Goal: Transaction & Acquisition: Obtain resource

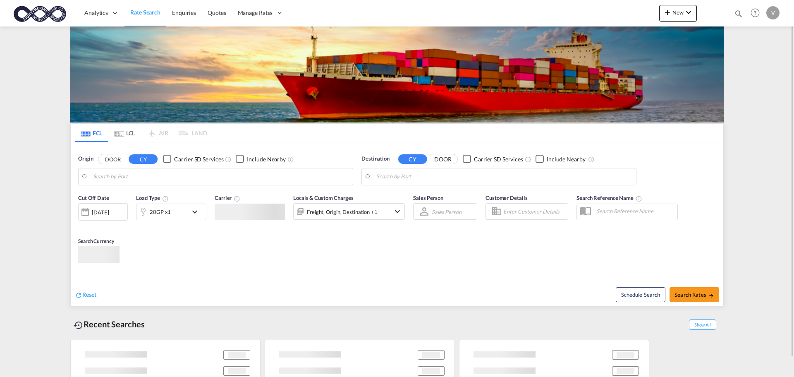
type input "DE-60437, [GEOGRAPHIC_DATA]), [GEOGRAPHIC_DATA]"
type input "[GEOGRAPHIC_DATA], [GEOGRAPHIC_DATA], USSAV"
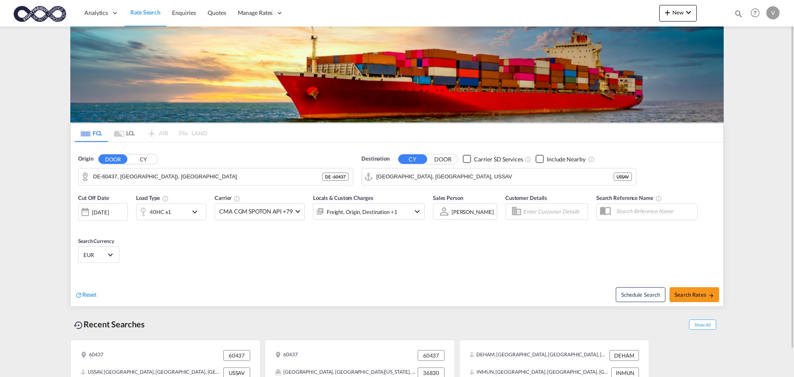
click at [144, 160] on button "CY" at bounding box center [143, 159] width 29 height 10
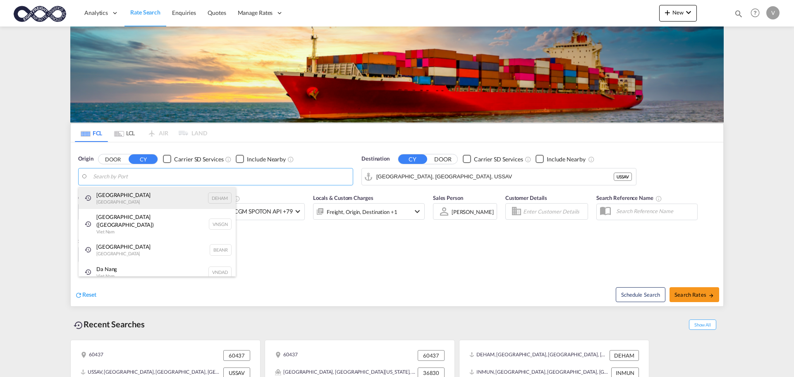
click at [119, 194] on div "[GEOGRAPHIC_DATA] [GEOGRAPHIC_DATA] DEHAM" at bounding box center [157, 198] width 157 height 22
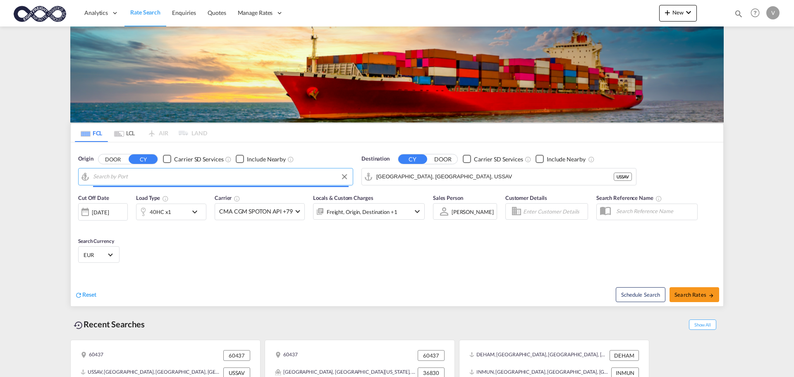
type input "[GEOGRAPHIC_DATA], [GEOGRAPHIC_DATA]"
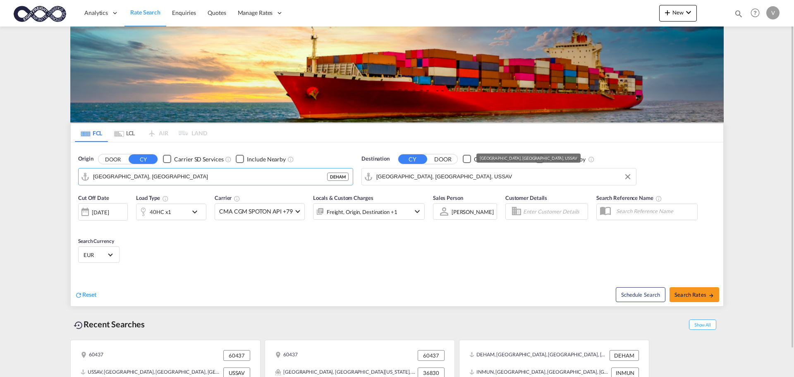
click at [446, 173] on input "[GEOGRAPHIC_DATA], [GEOGRAPHIC_DATA], USSAV" at bounding box center [503, 176] width 255 height 12
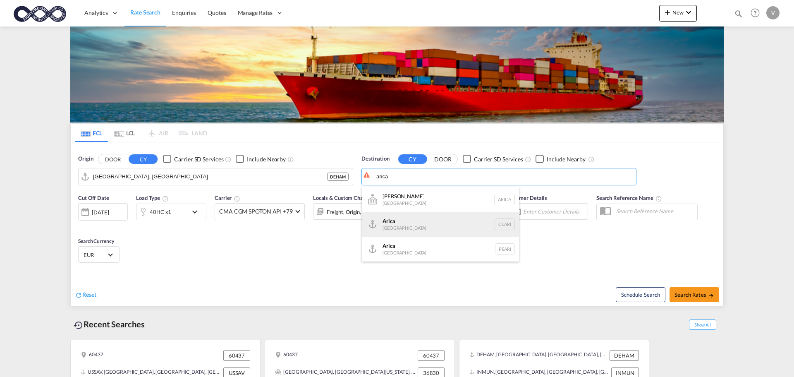
click at [387, 220] on div "Arica Chile CLARI" at bounding box center [440, 224] width 157 height 25
type input "Arica, CLARI"
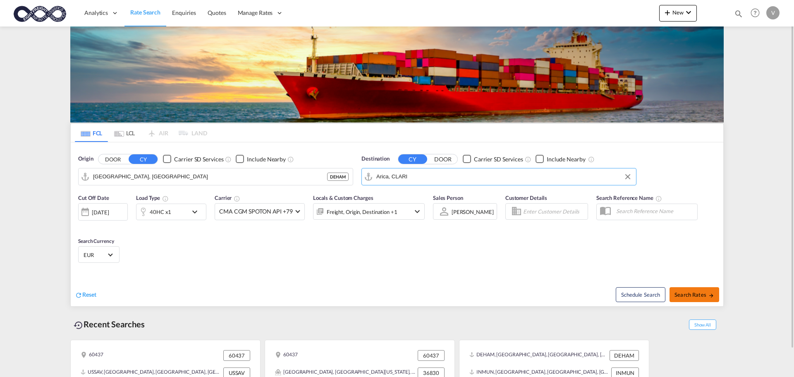
click at [688, 296] on span "Search Rates" at bounding box center [694, 294] width 40 height 7
type input "DEHAM to CLARI / [DATE]"
